Goal: Find specific fact: Find specific fact

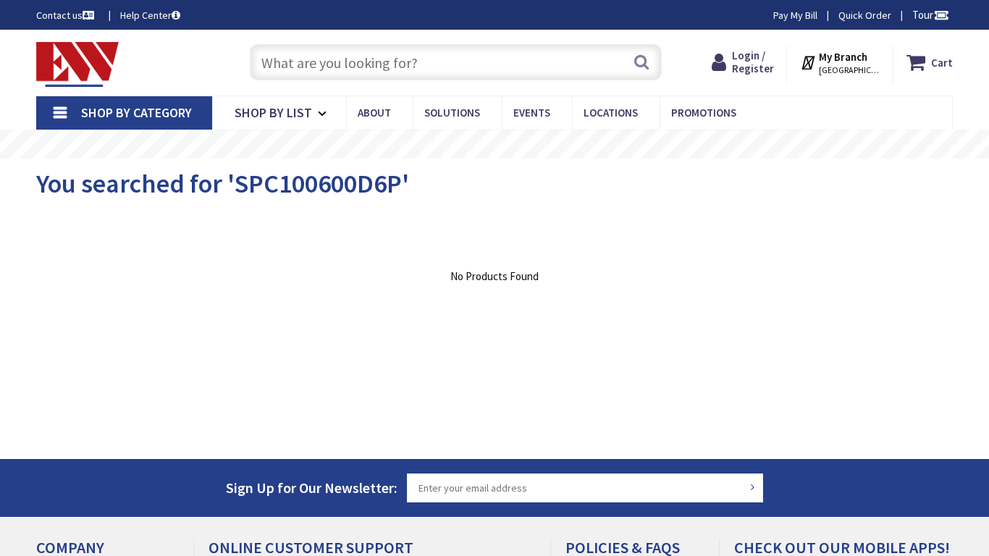
type input "[GEOGRAPHIC_DATA][STREET_ADDRESS][GEOGRAPHIC_DATA]"
